Goal: Transaction & Acquisition: Book appointment/travel/reservation

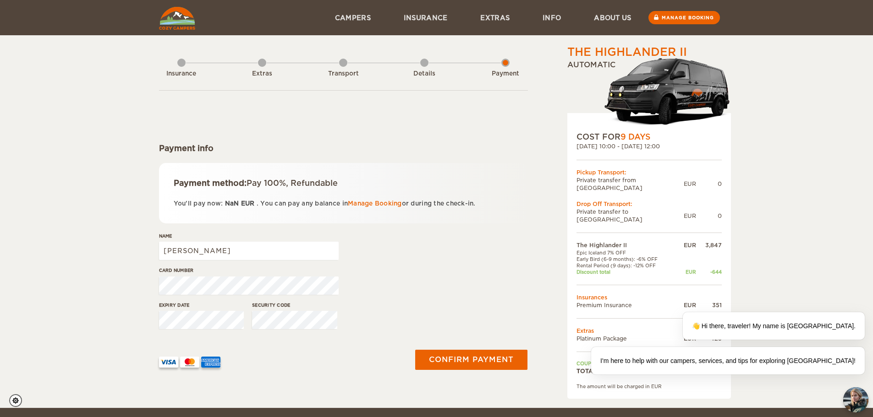
click at [425, 63] on div "Details" at bounding box center [424, 72] width 8 height 37
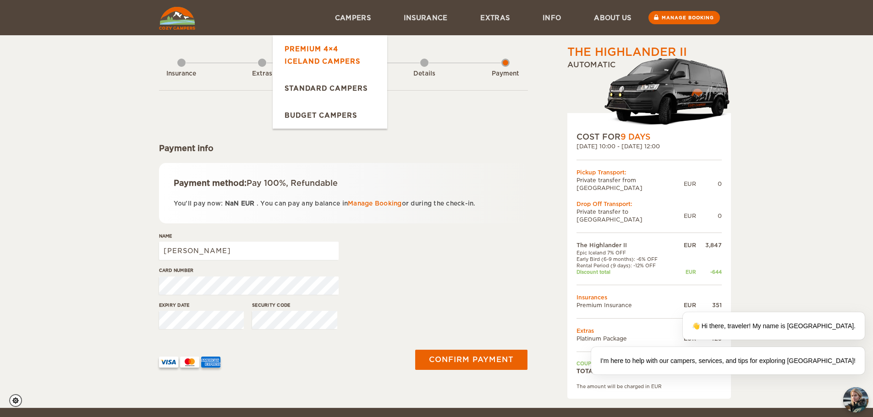
click at [330, 51] on link "Premium 4×4 Iceland Campers" at bounding box center [330, 54] width 115 height 39
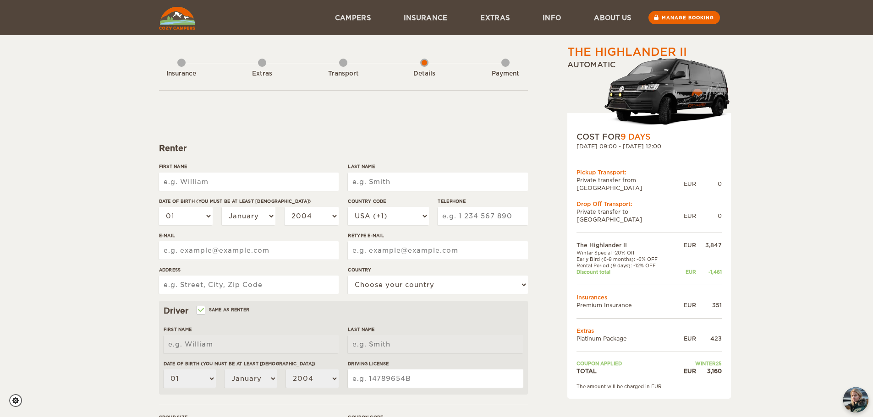
click at [191, 186] on input "First Name" at bounding box center [249, 182] width 180 height 18
type input "angela"
type input "cook"
type input "7176683702"
type input "punkinpie2523@gmail.com"
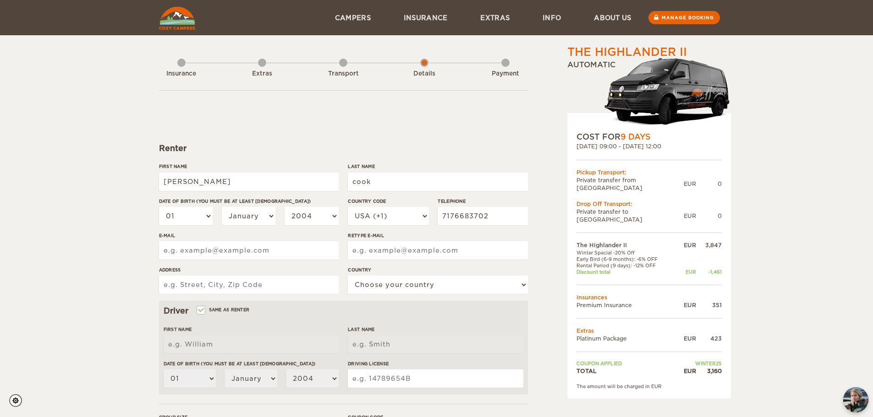
type input "punkinpie2523@gmail.com"
type input "1824 North EBERTS LANE"
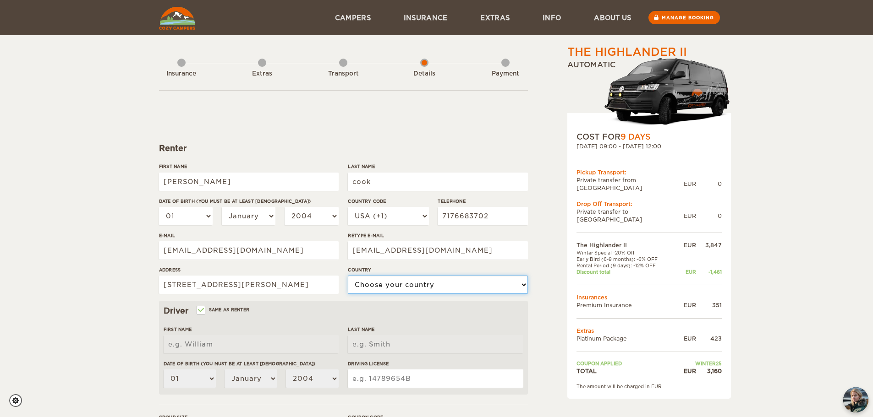
select select "222"
type input "angela"
type input "cook"
click at [168, 184] on input "angela" at bounding box center [249, 182] width 180 height 18
type input "Angela"
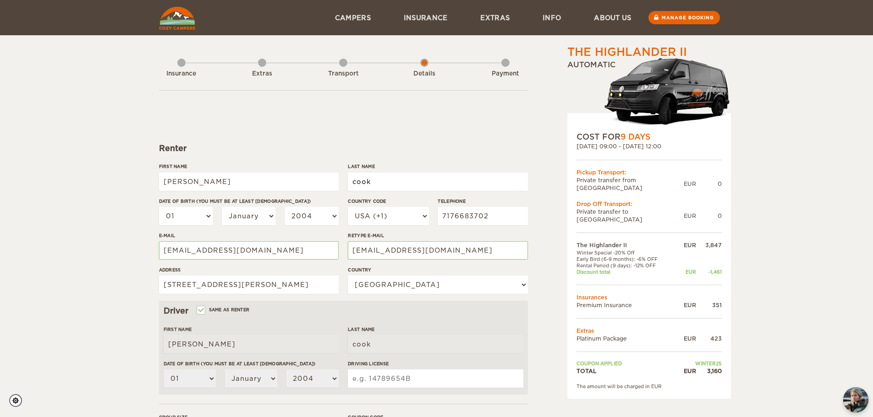
type input "Angela"
click at [356, 180] on input "cook" at bounding box center [438, 182] width 180 height 18
type input "Cook"
click at [208, 219] on select "01 02 03 04 05 06 07 08 09 10 11 12 13 14 15 16 17 18 19 20 21 22 23 24 25 26 2…" at bounding box center [186, 216] width 54 height 18
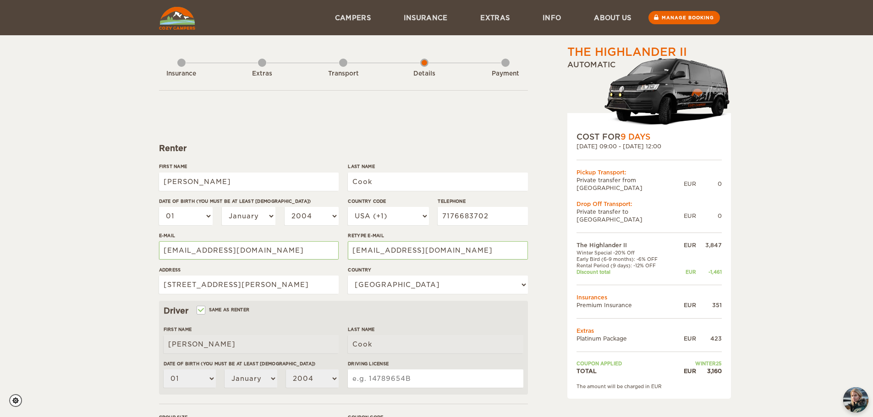
click at [90, 136] on div "The Highlander II Expand Collapse Total 3,160 EUR Automatic COST FOR 9 Days 21.…" at bounding box center [436, 297] width 873 height 595
click at [272, 216] on select "January February March April May June July August September October November De…" at bounding box center [249, 216] width 54 height 18
select select "09"
click at [222, 207] on select "January February March April May June July August September October November De…" at bounding box center [249, 216] width 54 height 18
select select "09"
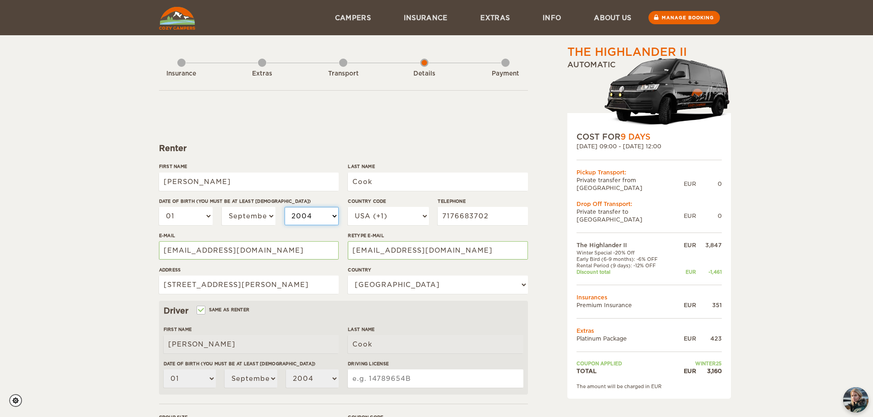
click at [334, 216] on select "2004 2003 2002 2001 2000 1999 1998 1997 1996 1995 1994 1993 1992 1991 1990 1989…" at bounding box center [311, 216] width 54 height 18
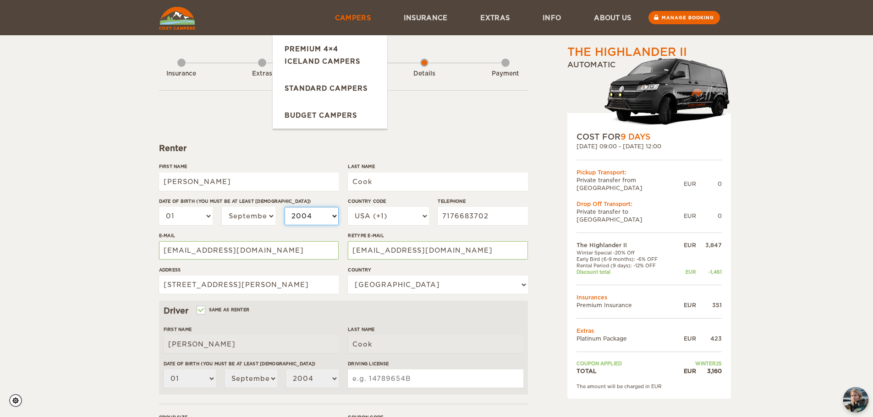
select select "1976"
click at [284, 207] on select "2004 2003 2002 2001 2000 1999 1998 1997 1996 1995 1994 1993 1992 1991 1990 1989…" at bounding box center [311, 216] width 54 height 18
select select "1976"
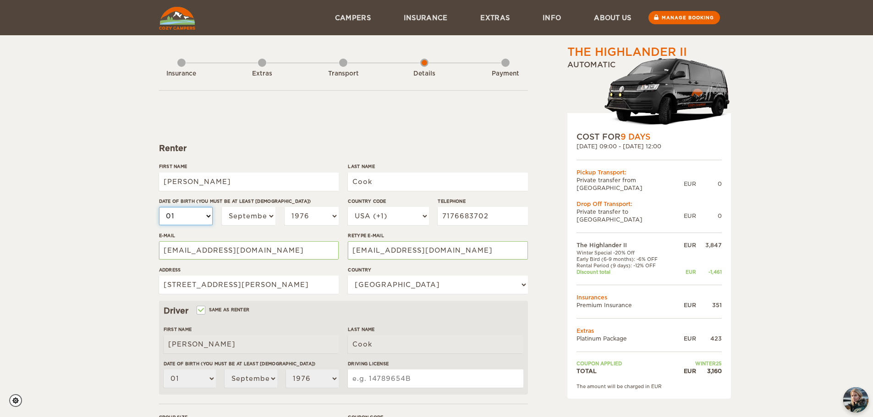
click at [206, 217] on select "01 02 03 04 05 06 07 08 09 10 11 12 13 14 15 16 17 18 19 20 21 22 23 24 25 26 2…" at bounding box center [186, 216] width 54 height 18
select select "28"
click at [159, 207] on select "01 02 03 04 05 06 07 08 09 10 11 12 13 14 15 16 17 18 19 20 21 22 23 24 25 26 2…" at bounding box center [186, 216] width 54 height 18
select select "28"
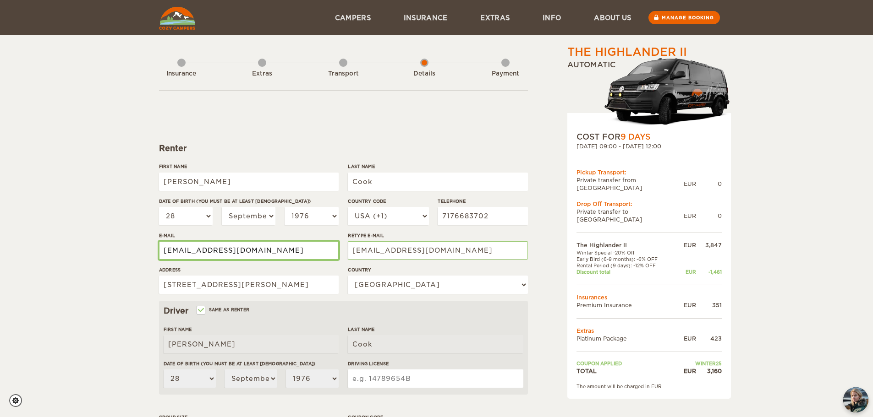
click at [283, 254] on input "punkinpie2523@gmail.com" at bounding box center [249, 250] width 180 height 18
type input "SILLYBOY_16117@YAHOO.COM"
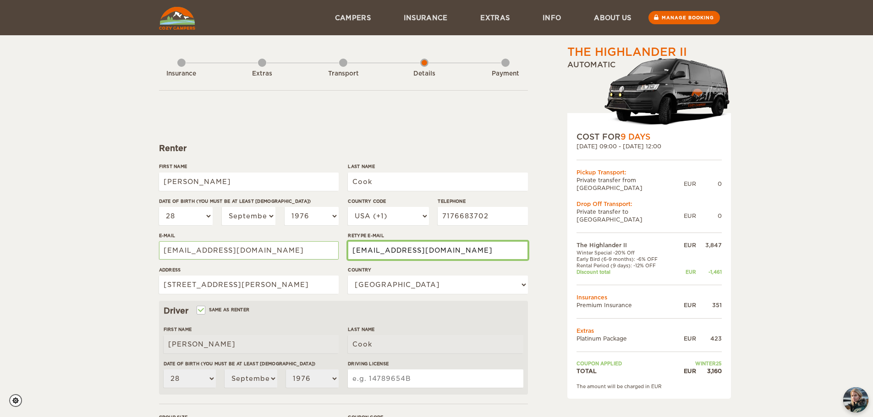
click at [464, 254] on input "punkinpie2523@gmail.com" at bounding box center [438, 250] width 180 height 18
type input "SILLYBOY_16117@YAHOO.COM"
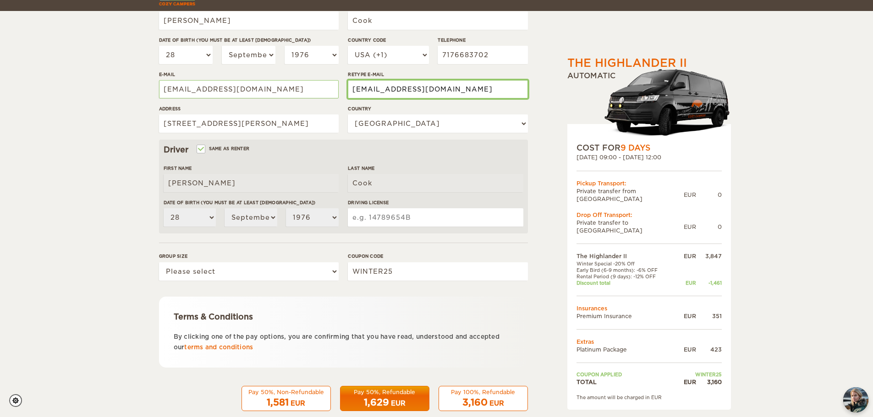
scroll to position [172, 0]
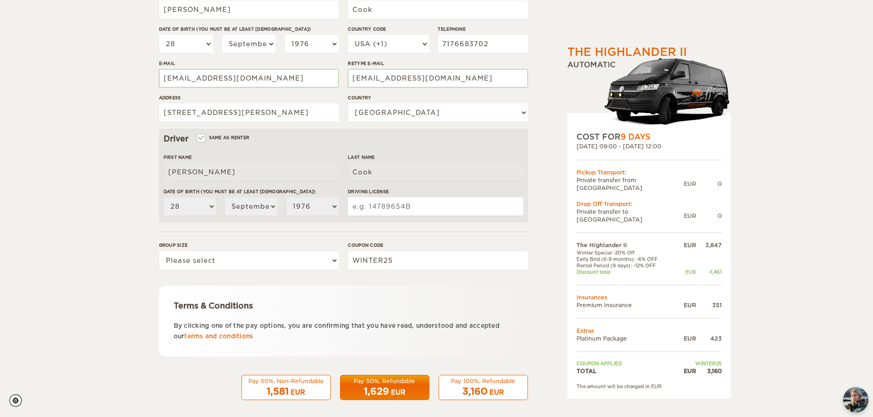
click at [126, 175] on div "The Highlander II Expand Collapse Total 3,160 EUR Automatic COST FOR 9 Days 21.…" at bounding box center [436, 125] width 873 height 595
click at [204, 132] on div "Driver Same as renter First Name Angela Last Name Cook Date of birth (You must …" at bounding box center [343, 176] width 369 height 94
click at [201, 137] on input "Same as renter" at bounding box center [200, 139] width 6 height 6
checkbox input "false"
select select
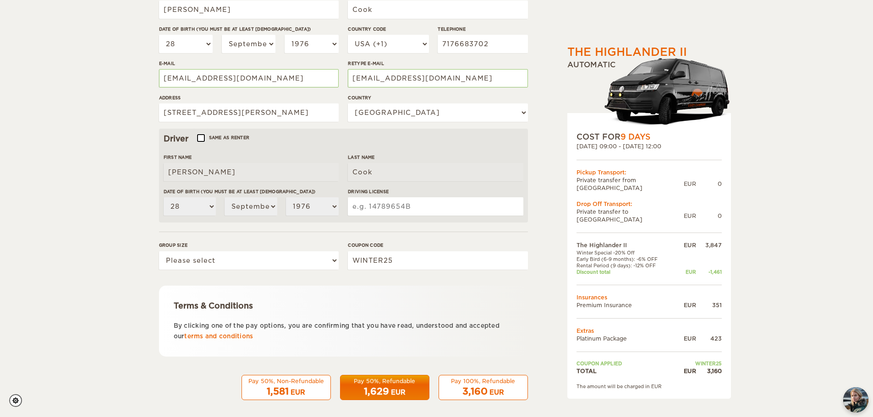
select select
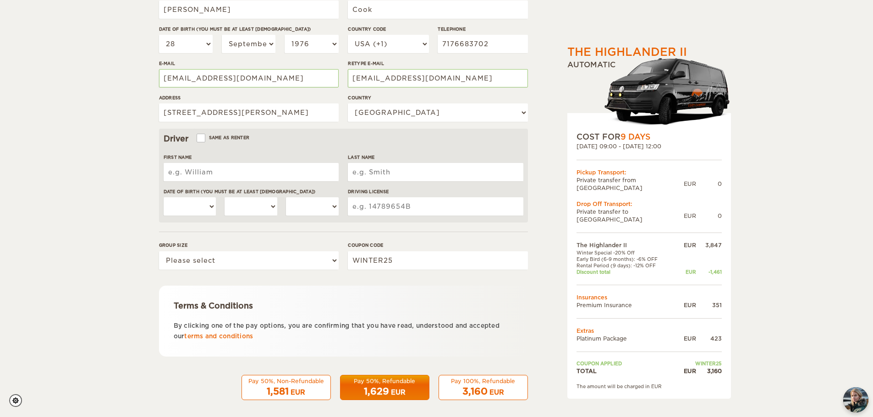
click at [203, 175] on input "First Name" at bounding box center [251, 172] width 175 height 18
type input "George"
type input "Cook"
click at [201, 209] on select "01 02 03 04 05 06 07 08 09 10 11 12 13 14 15 16 17 18 19 20 21 22 23 24 25 26 2…" at bounding box center [190, 206] width 53 height 18
select select "30"
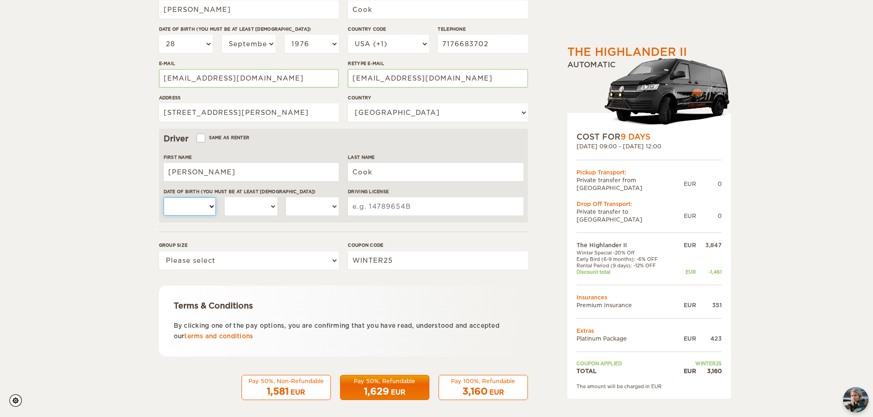
click at [164, 197] on select "01 02 03 04 05 06 07 08 09 10 11 12 13 14 15 16 17 18 19 20 21 22 23 24 25 26 2…" at bounding box center [190, 206] width 53 height 18
click at [268, 202] on select "January February March April May June July August September October November De…" at bounding box center [250, 206] width 53 height 18
select select "05"
click at [224, 197] on select "January February March April May June July August September October November De…" at bounding box center [250, 206] width 53 height 18
click at [332, 204] on select "2004 2003 2002 2001 2000 1999 1998 1997 1996 1995 1994 1993 1992 1991 1990 1989…" at bounding box center [312, 206] width 53 height 18
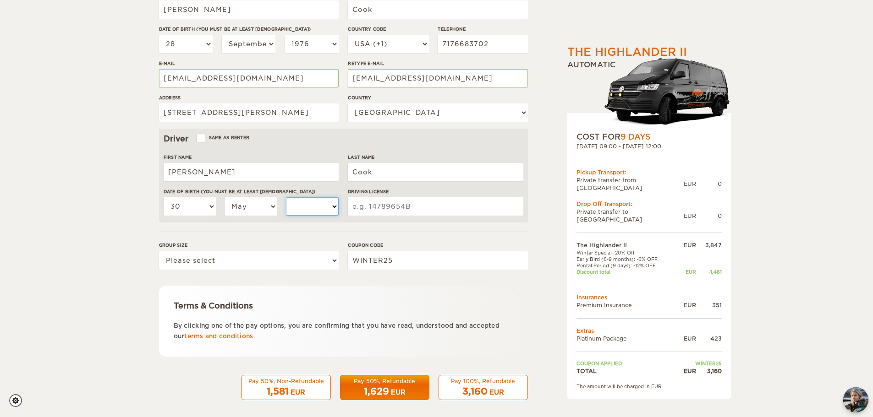
select select "1970"
click at [286, 197] on select "2004 2003 2002 2001 2000 1999 1998 1997 1996 1995 1994 1993 1992 1991 1990 1989…" at bounding box center [312, 206] width 53 height 18
click at [379, 208] on input "Driving License" at bounding box center [435, 206] width 175 height 18
type input "22672149"
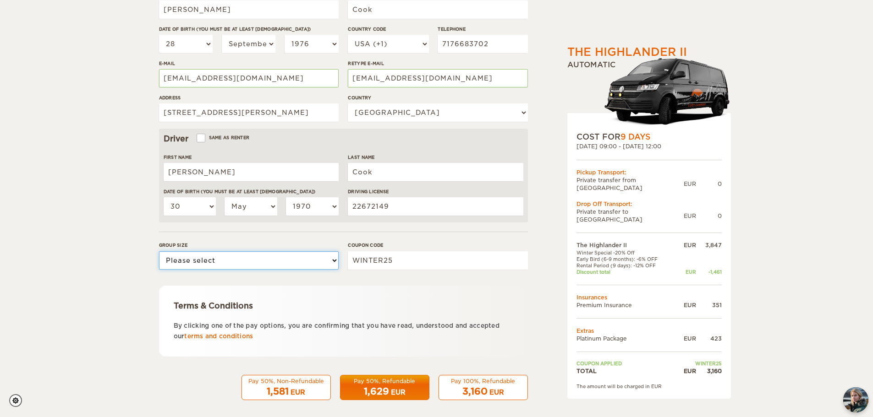
click at [328, 261] on select "Please select 1 2" at bounding box center [249, 260] width 180 height 18
select select "2"
click at [159, 251] on select "Please select 1 2" at bounding box center [249, 260] width 180 height 18
click at [384, 387] on span "1,629" at bounding box center [376, 391] width 25 height 11
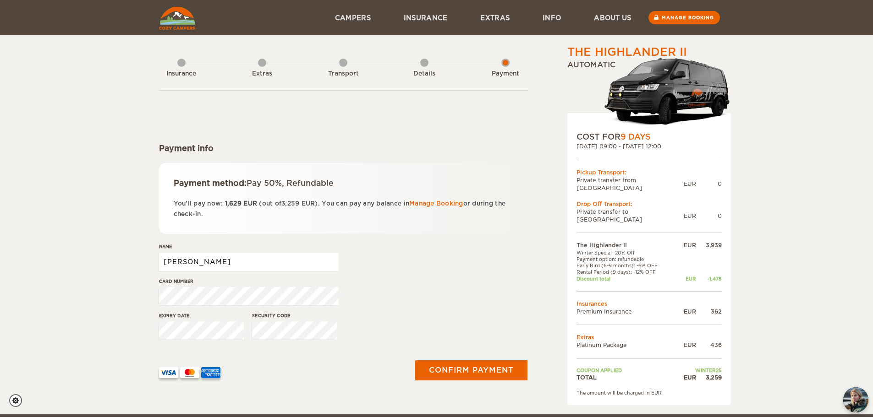
click at [195, 267] on input "Angela" at bounding box center [249, 262] width 180 height 18
type input "Angela L Cook"
click at [89, 342] on div "The Highlander II Expand Collapse Total 3,259 EUR Automatic COST FOR 9 Days 21.…" at bounding box center [436, 207] width 873 height 415
click at [439, 368] on button "Confirm payment" at bounding box center [471, 370] width 115 height 21
click at [484, 372] on button "submit" at bounding box center [471, 370] width 116 height 21
